Goal: Task Accomplishment & Management: Complete application form

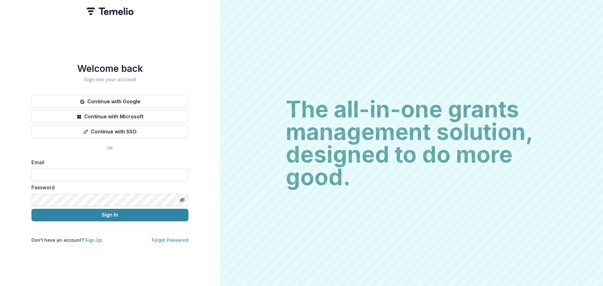
click at [66, 170] on input at bounding box center [109, 175] width 157 height 13
type input "**********"
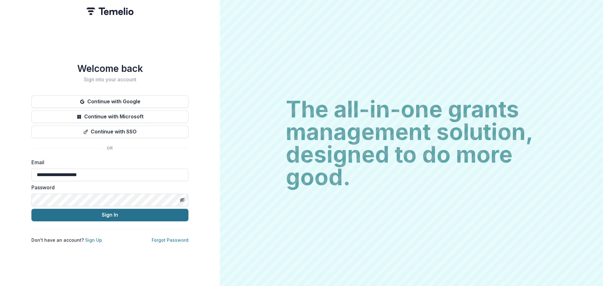
click at [109, 214] on button "Sign In" at bounding box center [109, 215] width 157 height 13
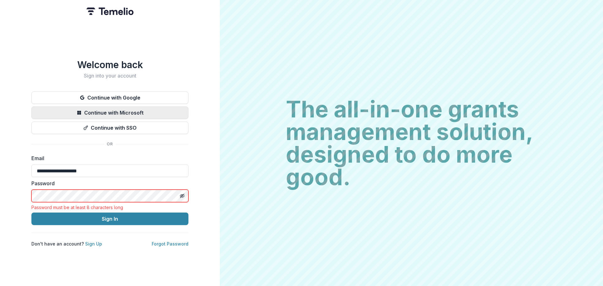
click at [97, 109] on button "Continue with Microsoft" at bounding box center [109, 113] width 157 height 13
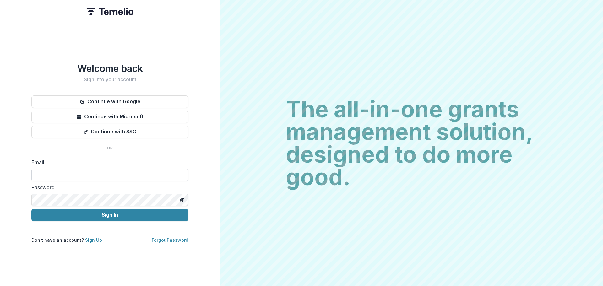
click at [58, 170] on input at bounding box center [109, 175] width 157 height 13
type input "**********"
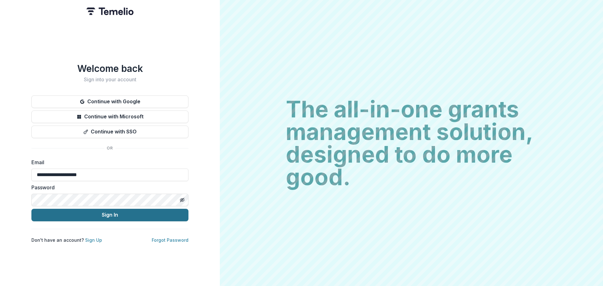
click at [108, 212] on button "Sign In" at bounding box center [109, 215] width 157 height 13
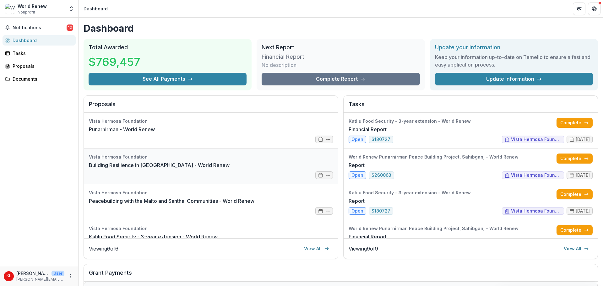
click at [152, 166] on link "Building Resilience in [GEOGRAPHIC_DATA] - World Renew" at bounding box center [159, 166] width 141 height 8
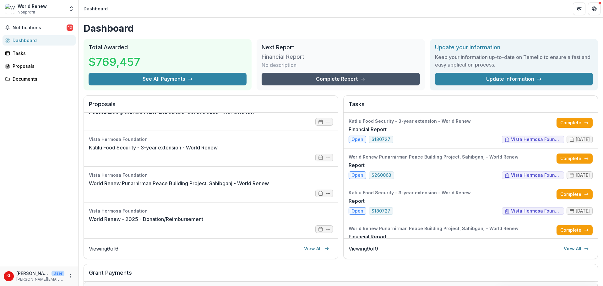
click at [362, 79] on line at bounding box center [362, 79] width 3 height 0
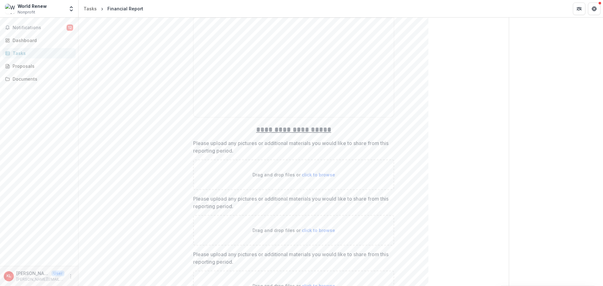
scroll to position [1791, 0]
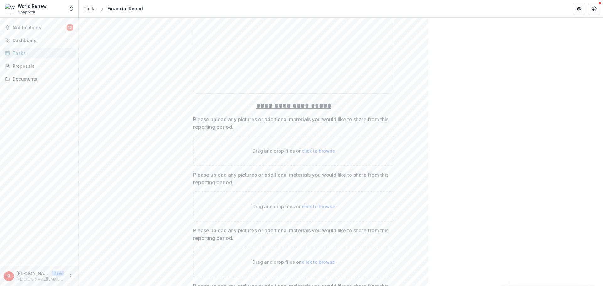
click at [310, 150] on span "click to browse" at bounding box center [318, 150] width 33 height 5
type input "**********"
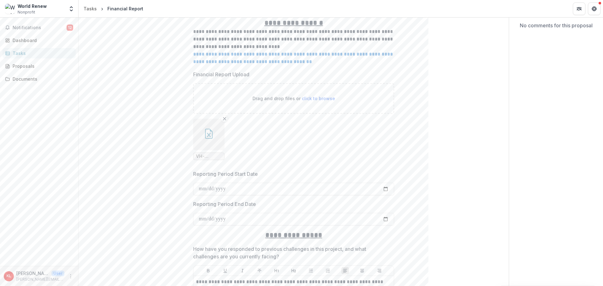
scroll to position [63, 0]
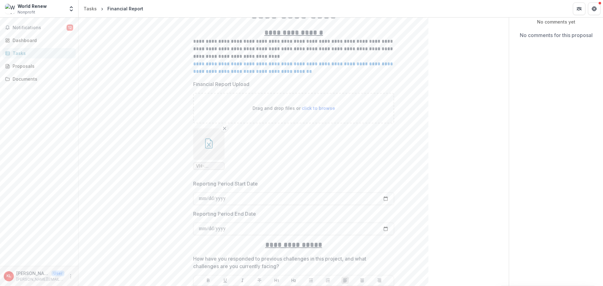
click at [207, 166] on span "VH-Activities -Based Budget & Report Format -EFICOR-WRVH [DATE] (R) (1) KL.xlsx" at bounding box center [209, 166] width 26 height 5
click at [207, 145] on icon "button" at bounding box center [209, 144] width 10 height 10
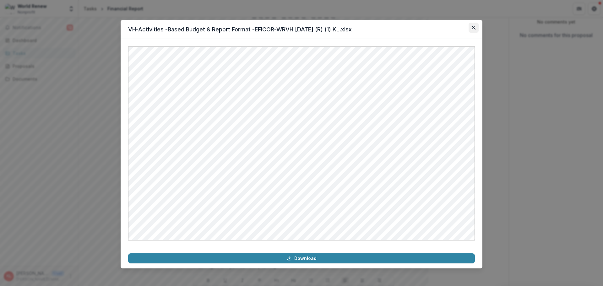
click at [470, 27] on button "Close" at bounding box center [474, 28] width 10 height 10
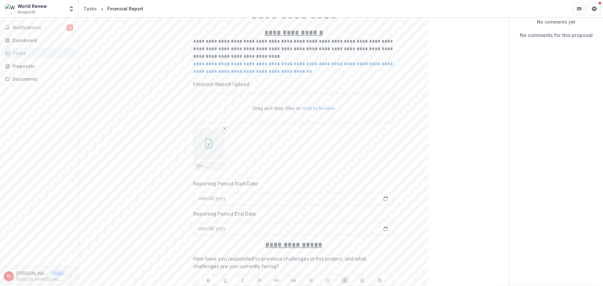
drag, startPoint x: 211, startPoint y: 145, endPoint x: 228, endPoint y: 167, distance: 28.2
click at [228, 167] on ul "VH-Activities -Based Budget & Report Format -EFICOR-WRVH [DATE] (R) (1) KL.xlsx" at bounding box center [293, 149] width 201 height 41
click at [224, 129] on line "Remove File" at bounding box center [224, 128] width 3 height 3
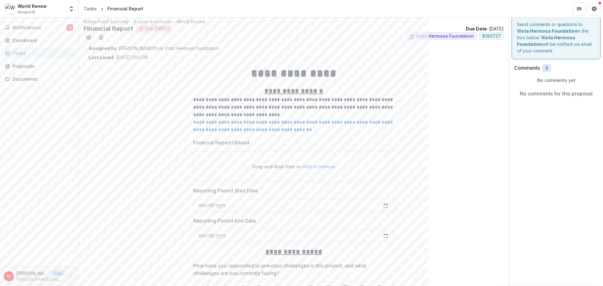
scroll to position [0, 0]
